Goal: Navigation & Orientation: Find specific page/section

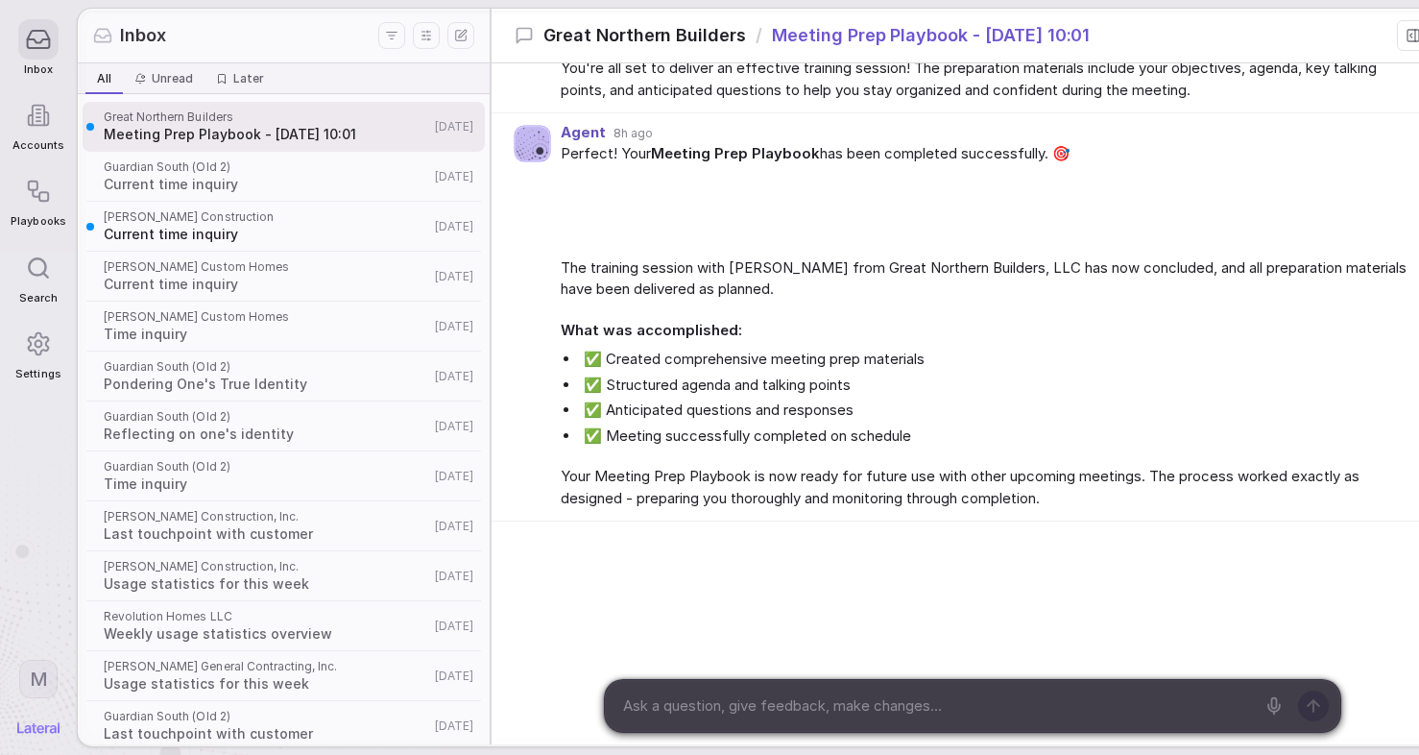
scroll to position [1976, 0]
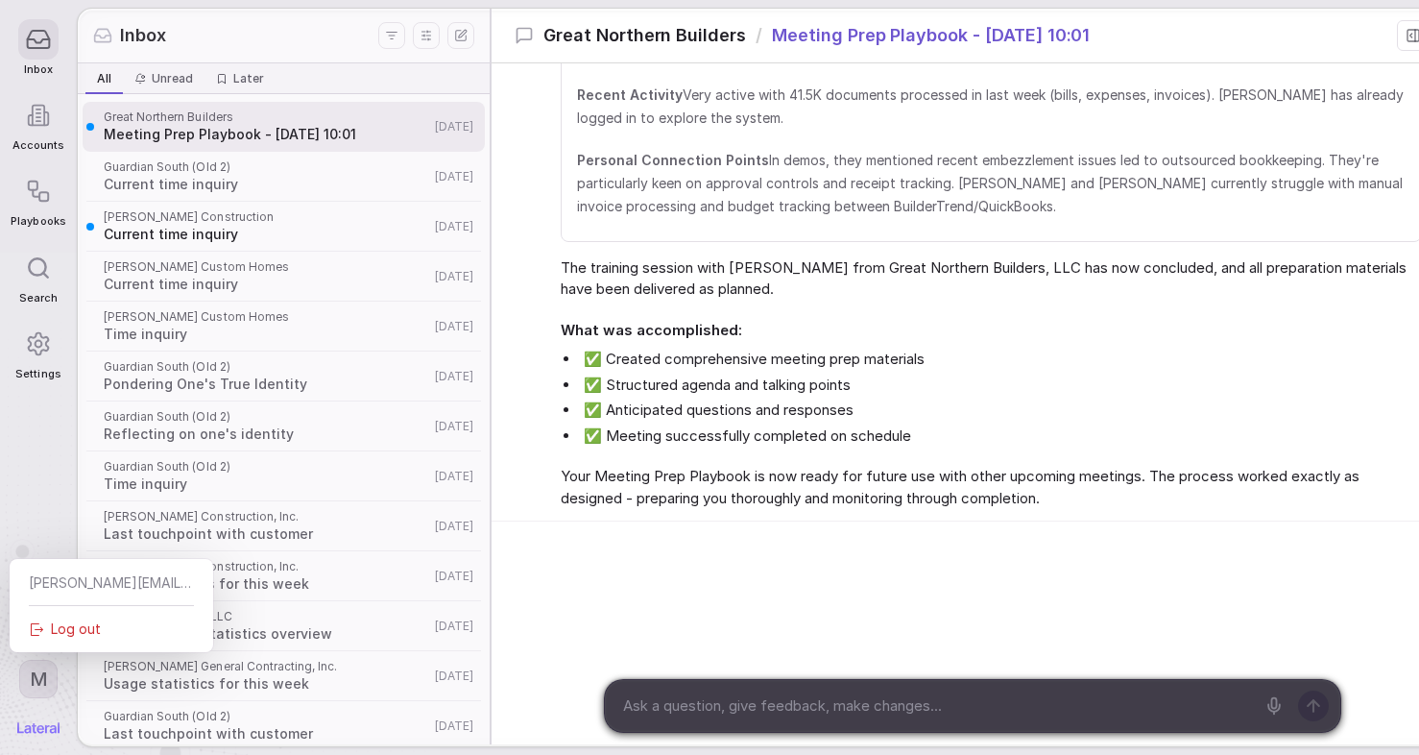
click at [40, 676] on html "Inbox Accounts Playbooks Search Settings M Inbox All All Unread Unread Later La…" at bounding box center [709, 377] width 1419 height 755
click at [40, 675] on html "Inbox Accounts Playbooks Search Settings M Inbox All All Unread Unread Later La…" at bounding box center [709, 377] width 1419 height 755
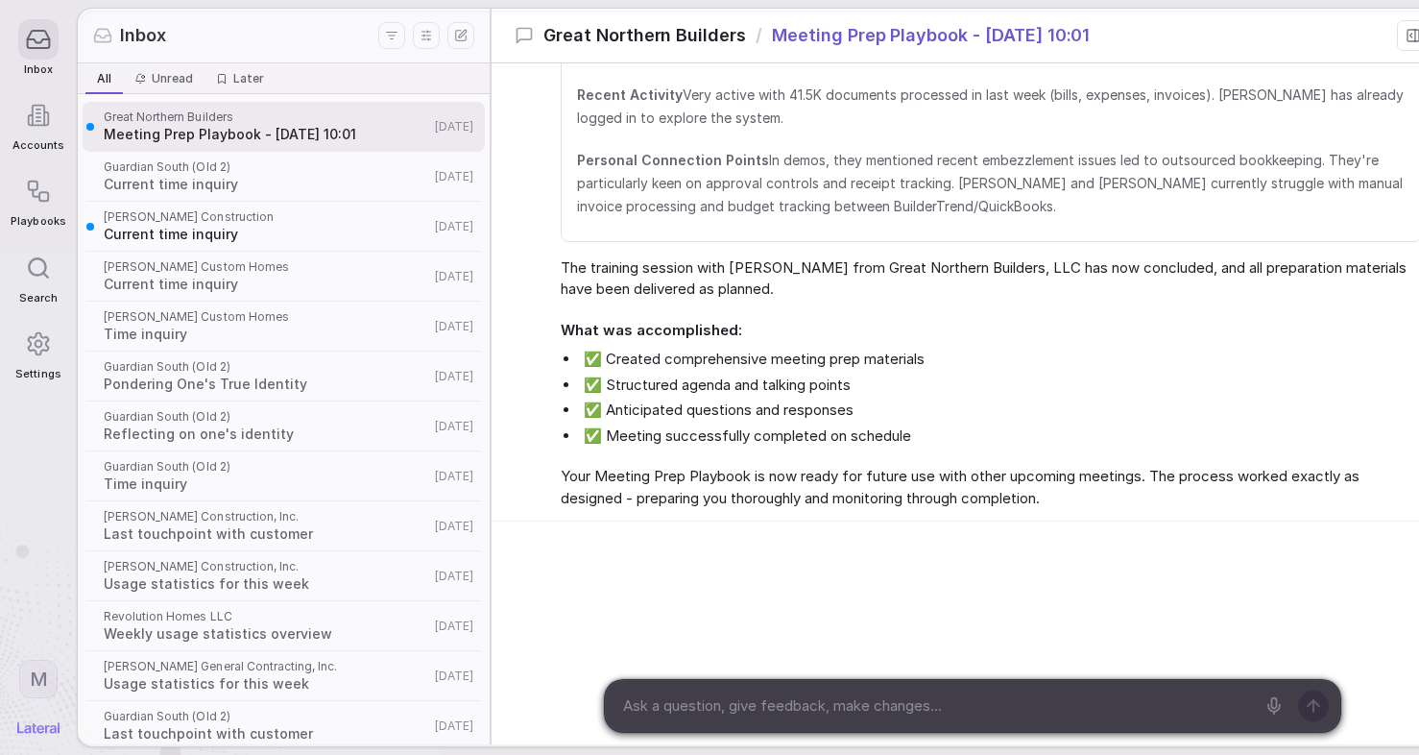
click at [49, 728] on img at bounding box center [38, 728] width 42 height 12
click at [40, 41] on polyline at bounding box center [39, 40] width 22 height 3
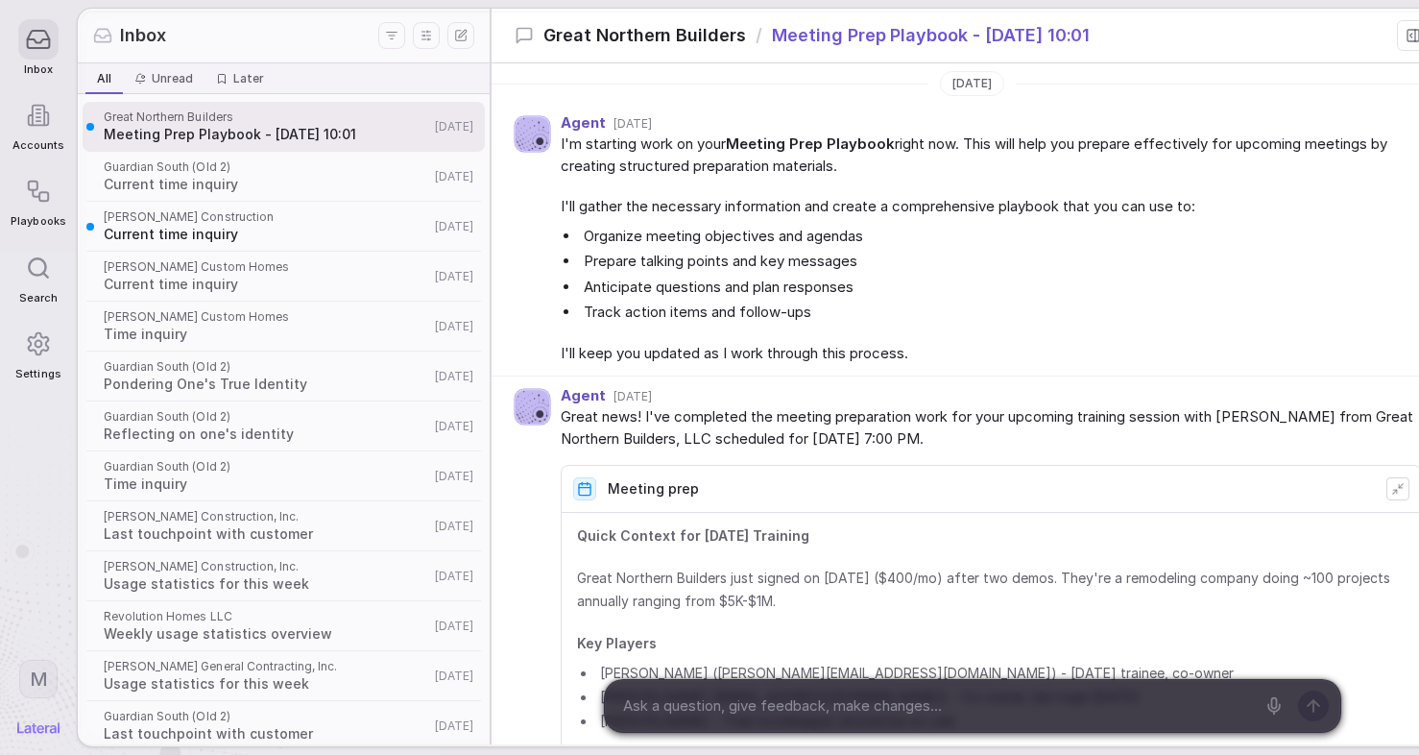
scroll to position [1976, 0]
